Goal: Download file/media

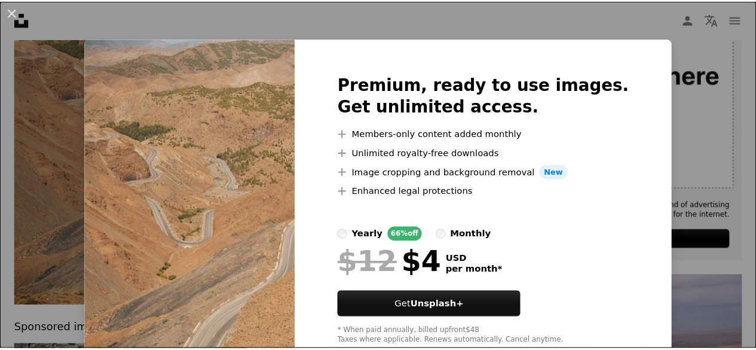
scroll to position [33, 0]
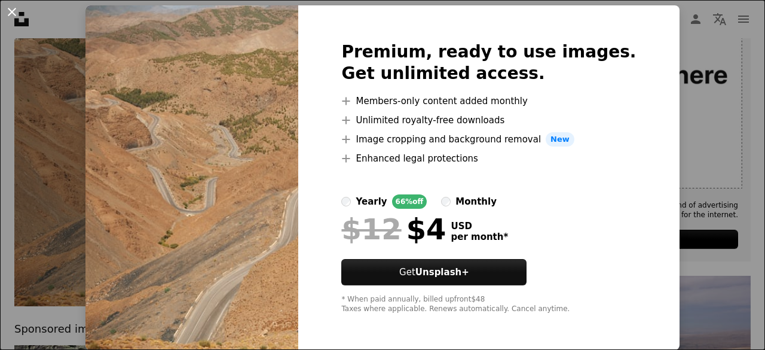
click at [13, 10] on button "An X shape" at bounding box center [12, 12] width 14 height 14
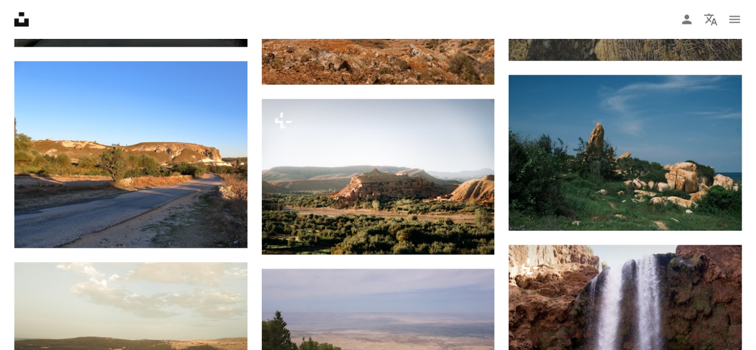
scroll to position [974, 0]
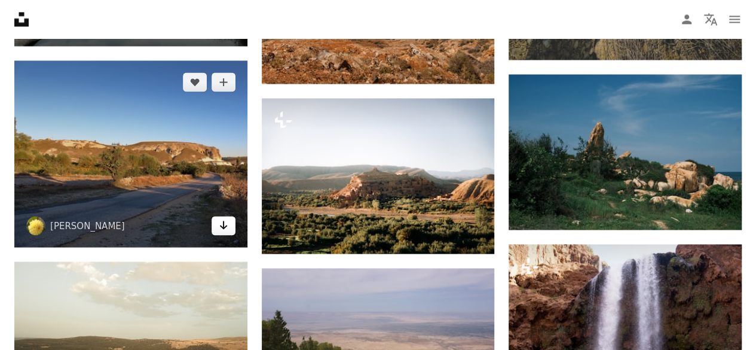
click at [223, 229] on icon "Arrow pointing down" at bounding box center [224, 225] width 10 height 14
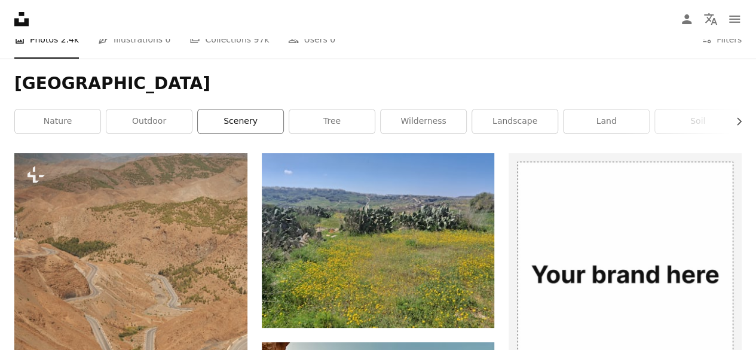
scroll to position [0, 0]
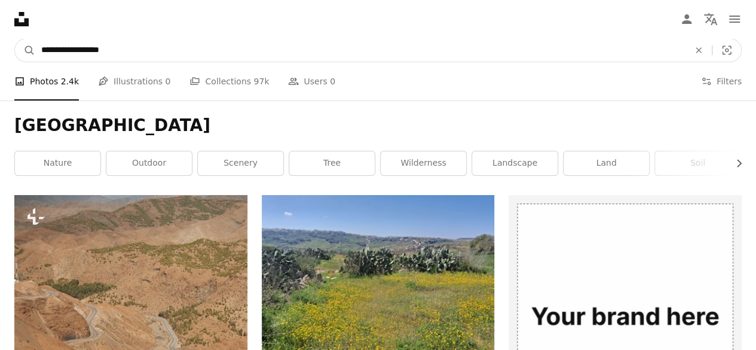
click at [176, 46] on input "**********" at bounding box center [360, 50] width 650 height 23
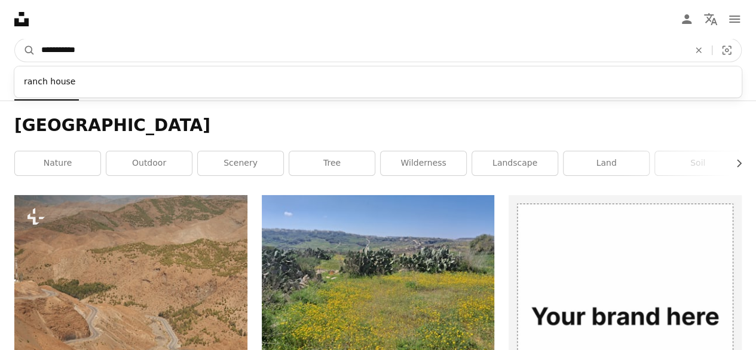
type input "**********"
click at [15, 39] on button "A magnifying glass" at bounding box center [25, 50] width 20 height 23
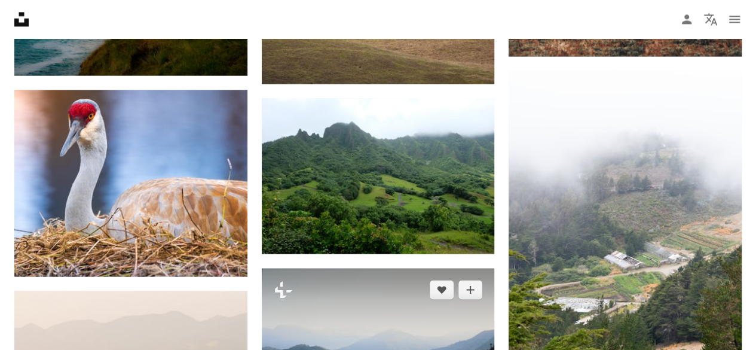
scroll to position [953, 0]
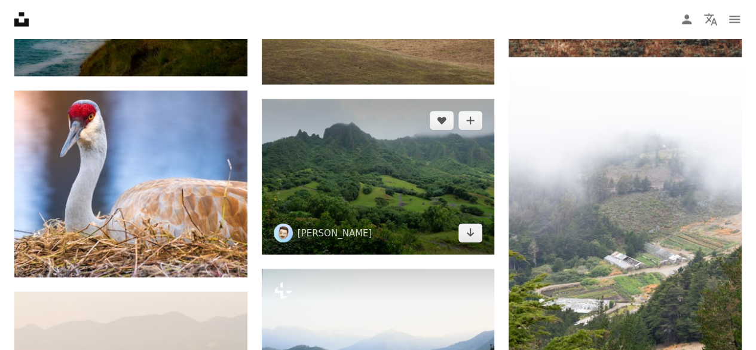
click at [465, 243] on img at bounding box center [378, 176] width 233 height 155
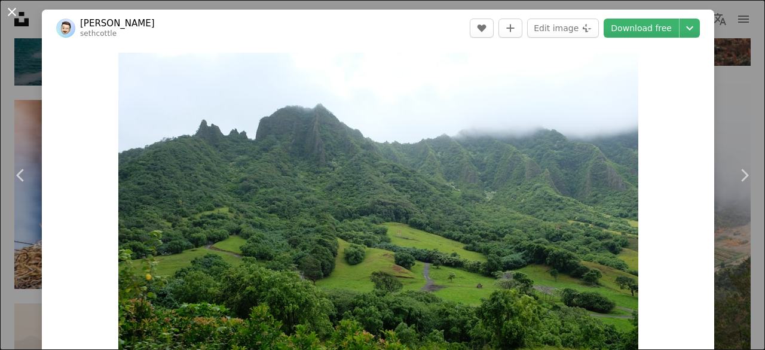
click at [10, 11] on button "An X shape" at bounding box center [12, 12] width 14 height 14
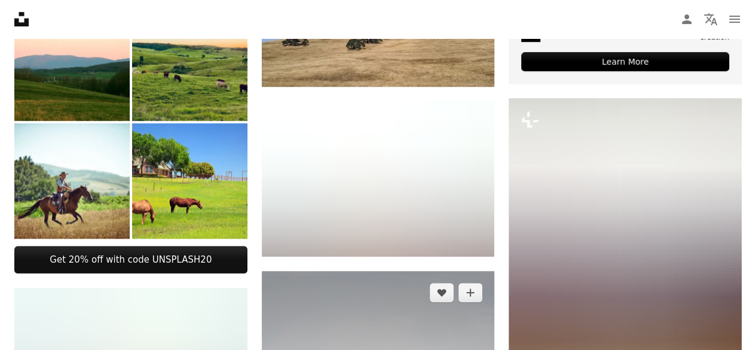
scroll to position [418, 0]
